Goal: Check status

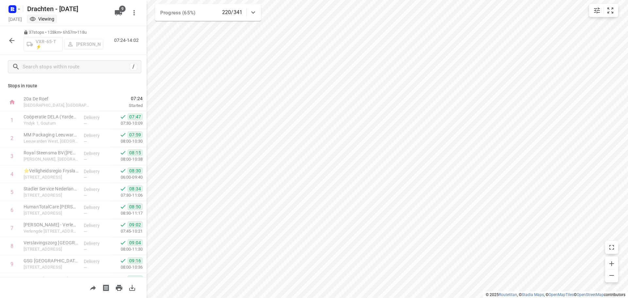
scroll to position [452, 0]
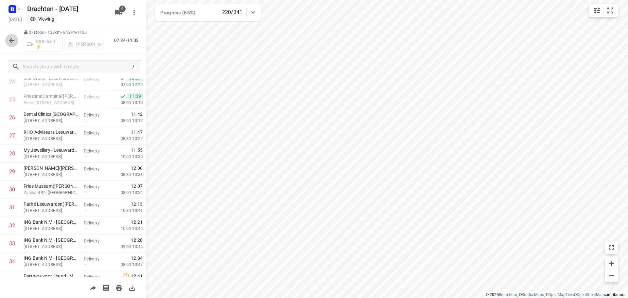
click at [15, 42] on icon "button" at bounding box center [12, 41] width 8 height 8
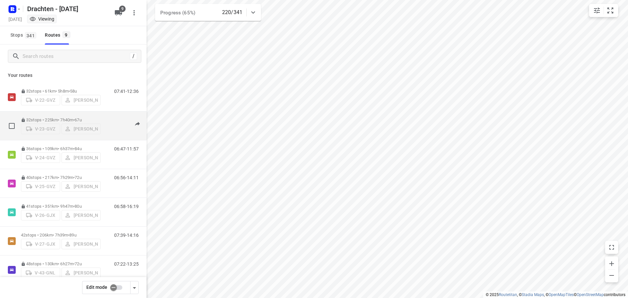
click at [56, 115] on div "32 stops • 225km • 7h40m • 67u V-23-GVZ Kirsten Brouwer" at bounding box center [61, 125] width 80 height 23
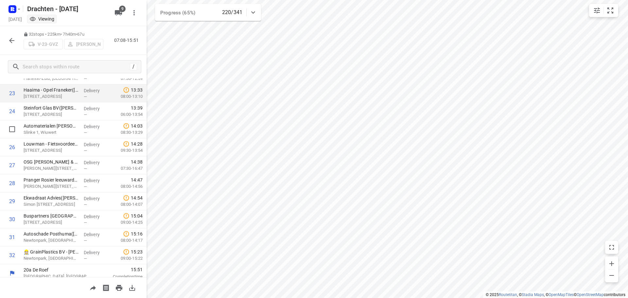
scroll to position [425, 0]
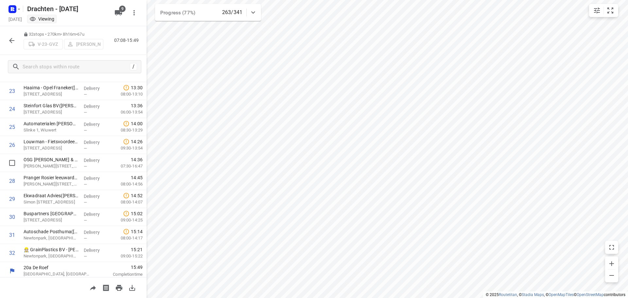
scroll to position [425, 0]
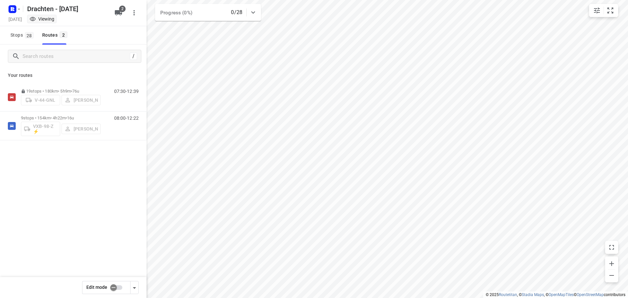
click at [103, 154] on div "19 stops • 180km • 5h9m • 76u V-44-GNL Jurre Woudwijk 07:30-12:39 9 stops • 154…" at bounding box center [73, 134] width 146 height 103
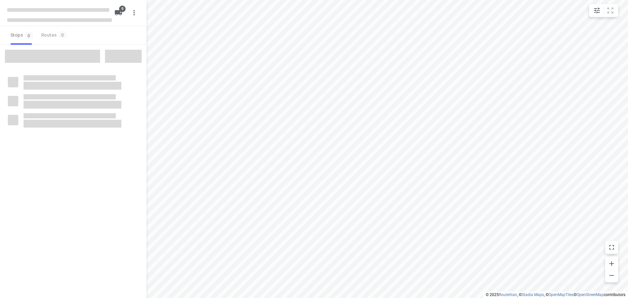
checkbox input "true"
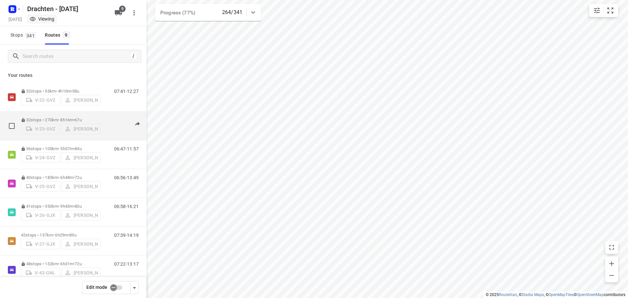
click at [74, 117] on p "32 stops • 270km • 8h16m • 67u" at bounding box center [61, 119] width 80 height 5
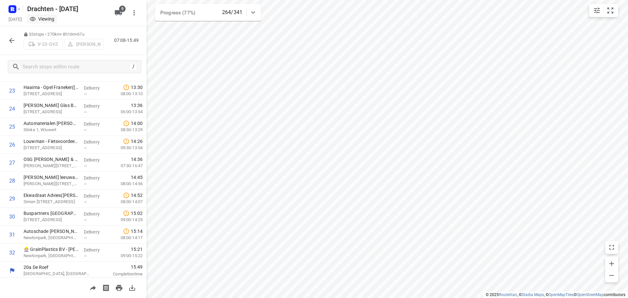
scroll to position [427, 0]
